Goal: Find specific page/section: Find specific page/section

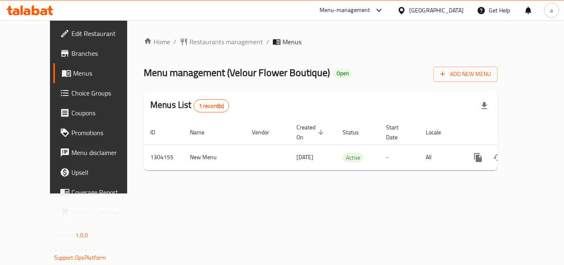
click at [455, 15] on div "[GEOGRAPHIC_DATA]" at bounding box center [431, 10] width 80 height 20
click at [404, 12] on icon at bounding box center [402, 10] width 6 height 7
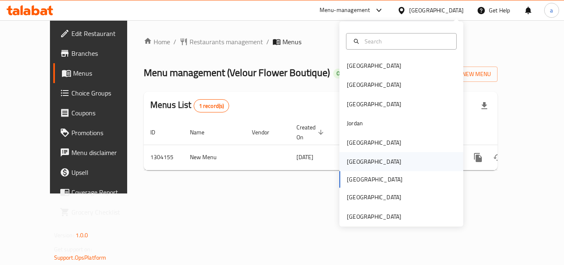
click at [351, 161] on div "[GEOGRAPHIC_DATA]" at bounding box center [374, 161] width 55 height 9
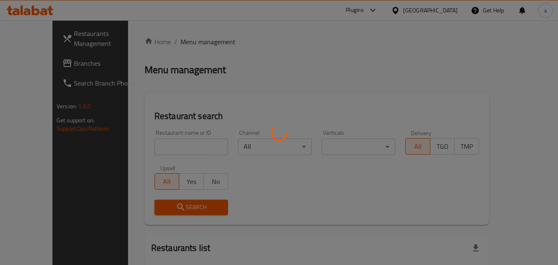
click at [73, 65] on div at bounding box center [279, 132] width 558 height 265
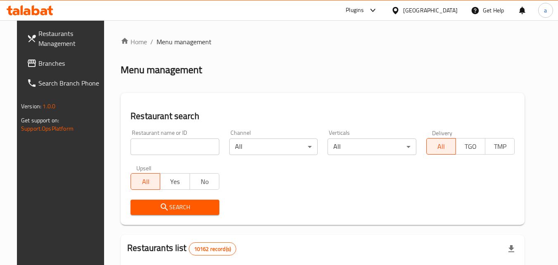
click at [17, 59] on div at bounding box center [279, 132] width 558 height 265
click at [27, 59] on icon at bounding box center [32, 63] width 10 height 10
